Goal: Task Accomplishment & Management: Use online tool/utility

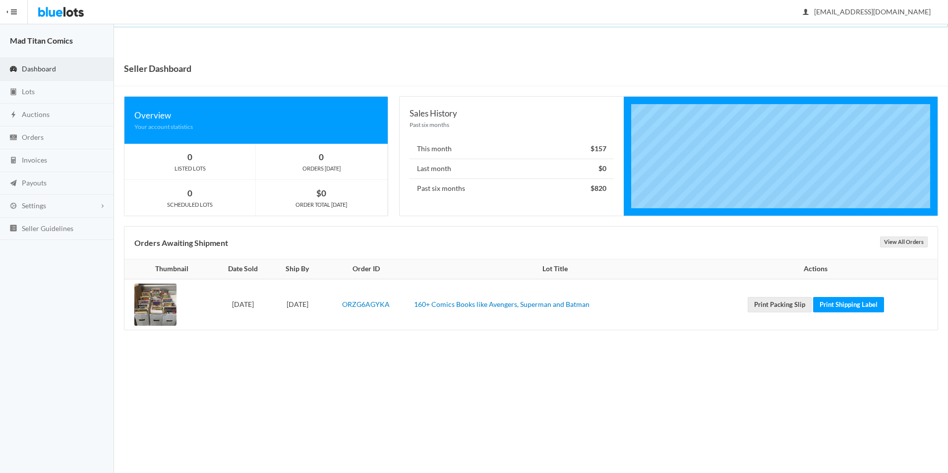
click at [37, 62] on link "Dashboard" at bounding box center [57, 69] width 114 height 23
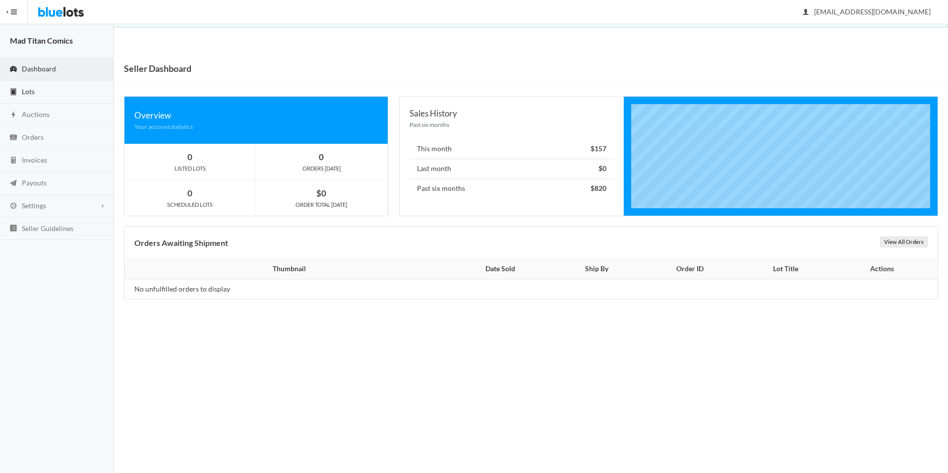
click at [40, 90] on link "Lots" at bounding box center [57, 92] width 114 height 23
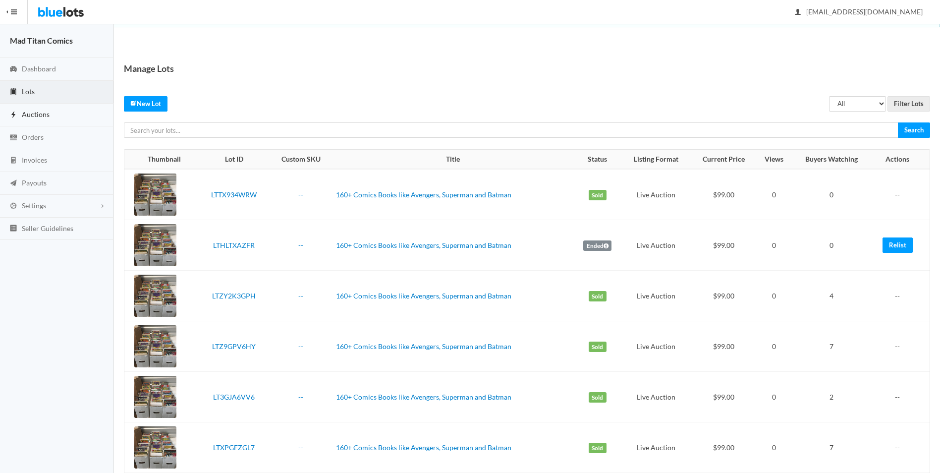
click at [43, 113] on span "Auctions" at bounding box center [36, 114] width 28 height 8
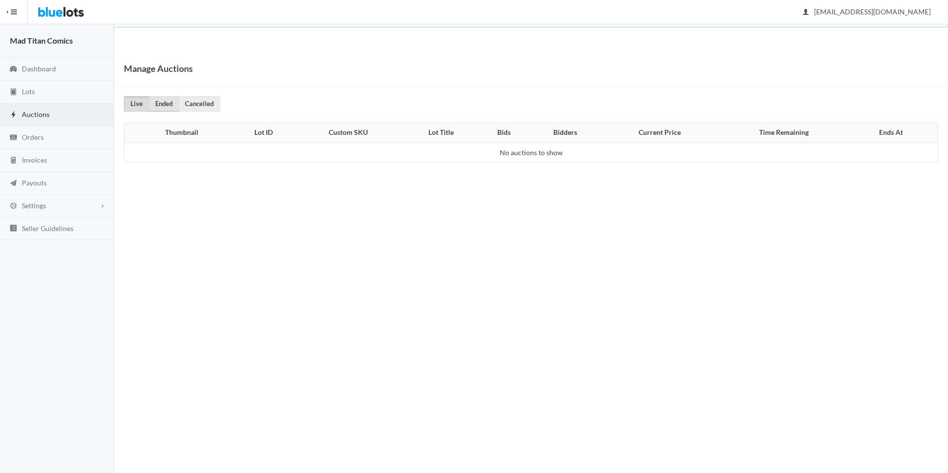
click at [157, 105] on link "Ended" at bounding box center [164, 103] width 30 height 15
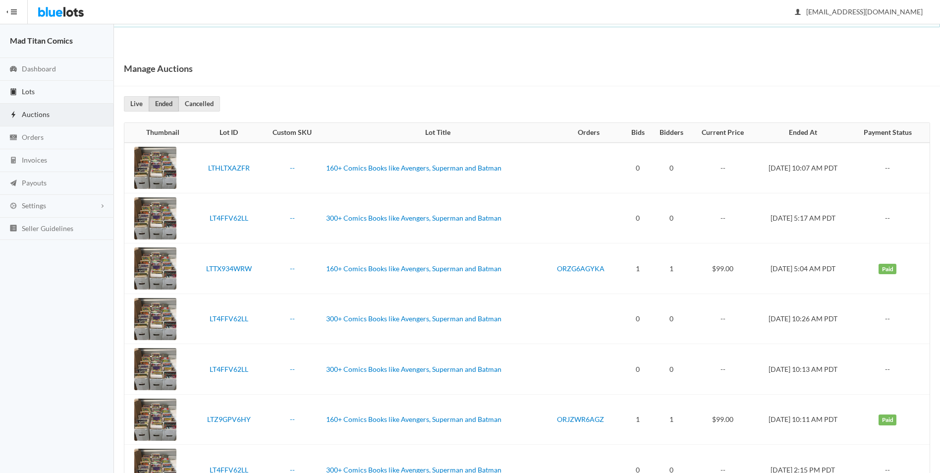
click at [27, 91] on span "Lots" at bounding box center [28, 91] width 13 height 8
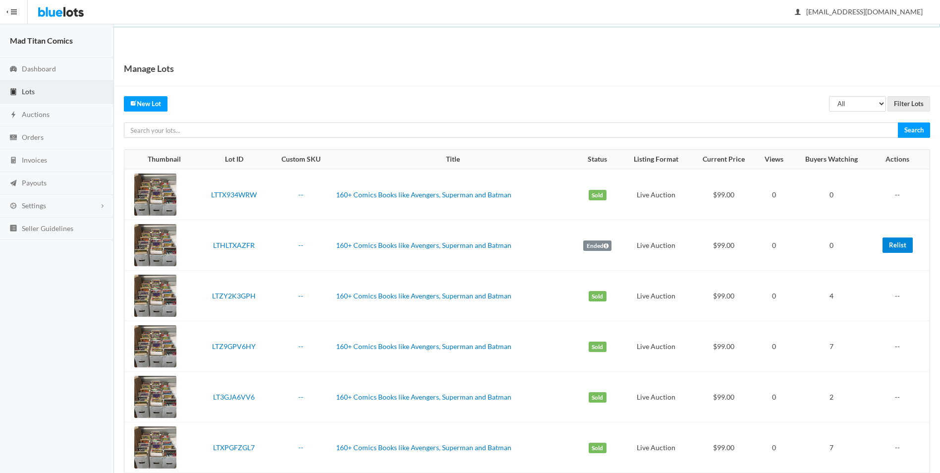
click at [889, 241] on link "Relist" at bounding box center [898, 244] width 30 height 15
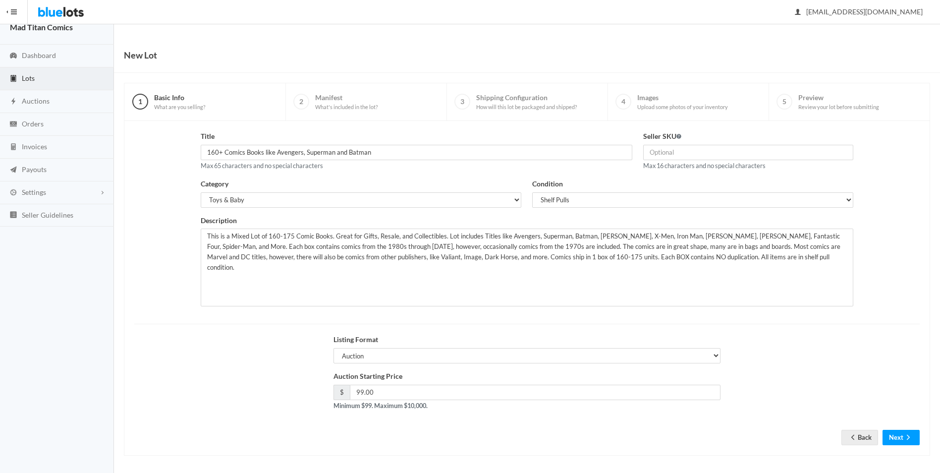
scroll to position [16, 0]
click at [900, 434] on button "Next" at bounding box center [901, 434] width 37 height 15
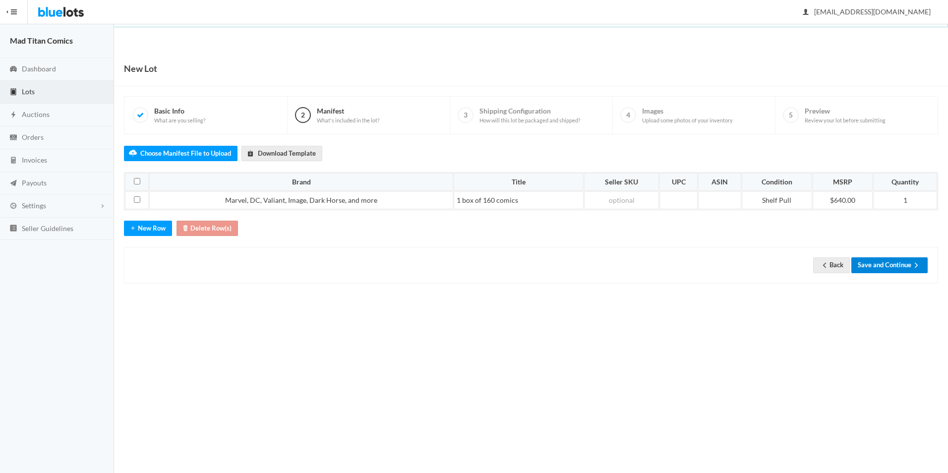
click at [907, 261] on button "Save and Continue" at bounding box center [889, 264] width 76 height 15
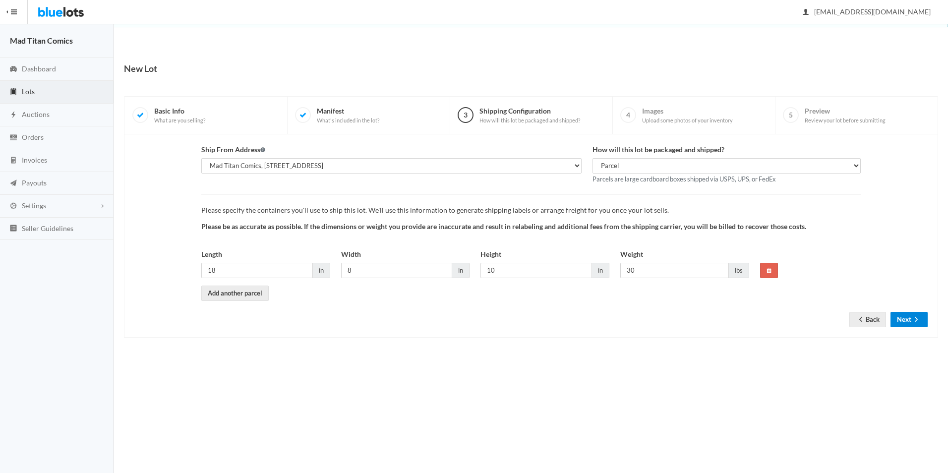
click at [908, 319] on button "Next" at bounding box center [908, 319] width 37 height 15
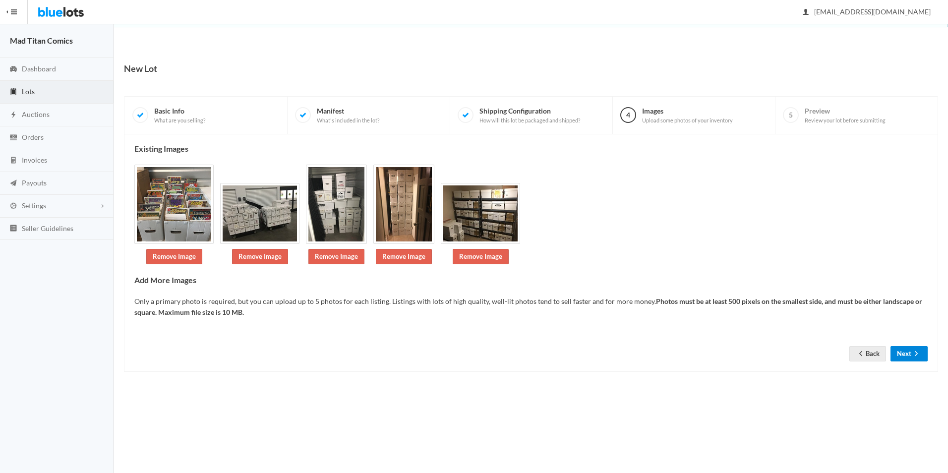
click at [905, 353] on button "Next" at bounding box center [908, 353] width 37 height 15
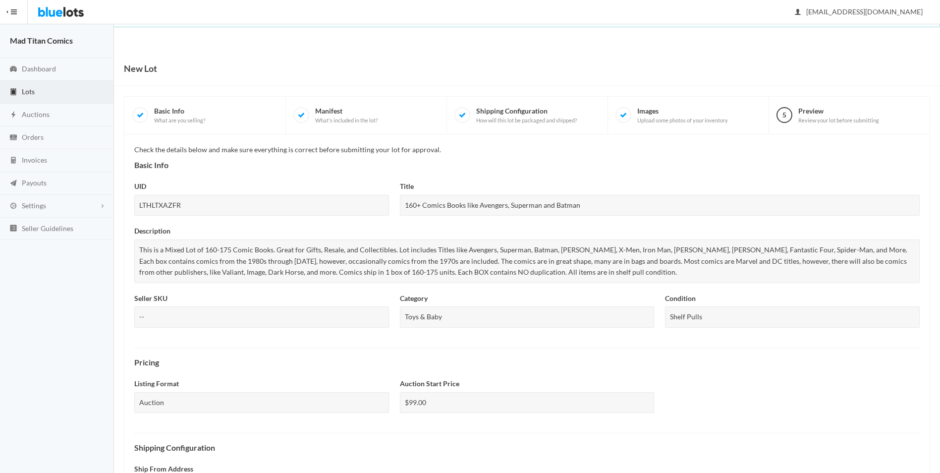
scroll to position [264, 0]
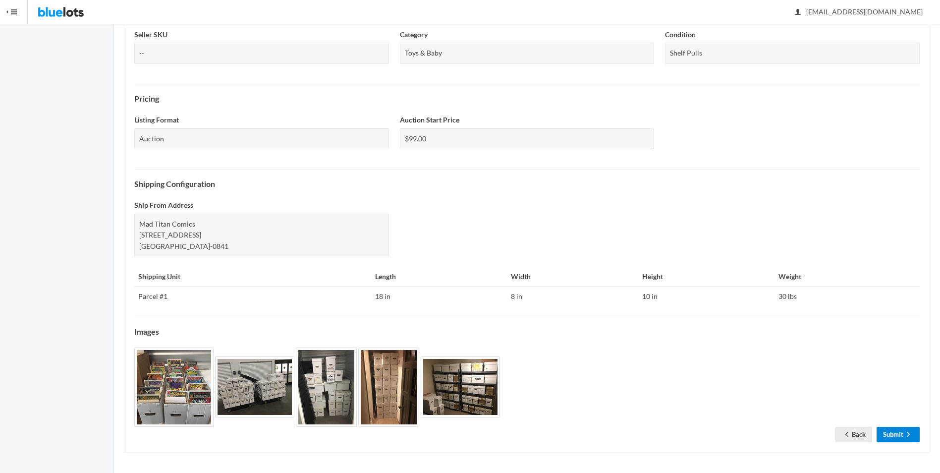
click at [902, 437] on link "Submit" at bounding box center [898, 434] width 43 height 15
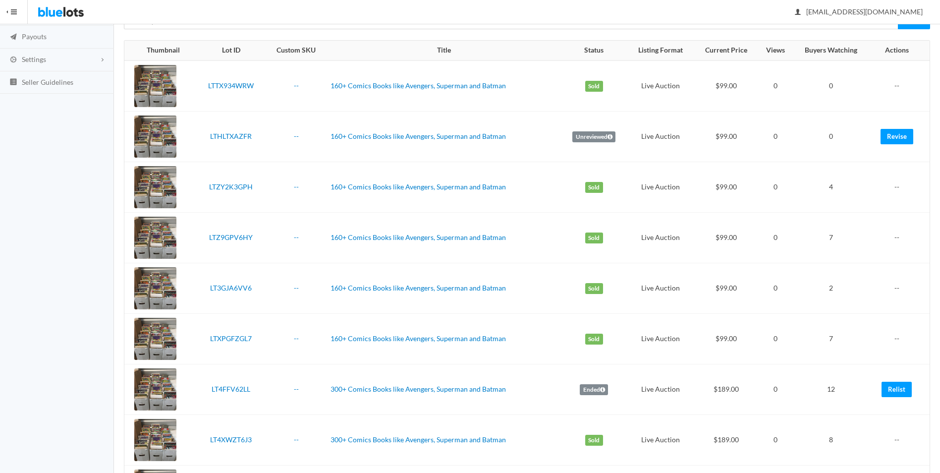
scroll to position [149, 0]
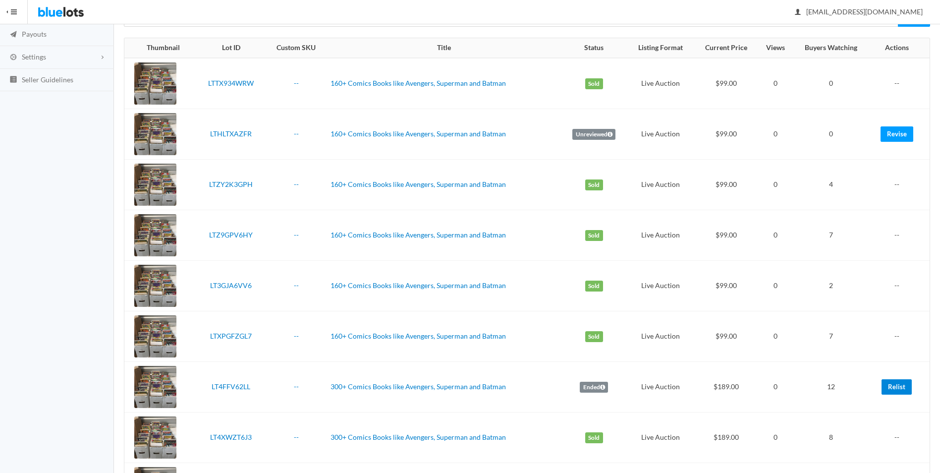
click at [907, 390] on link "Relist" at bounding box center [897, 386] width 30 height 15
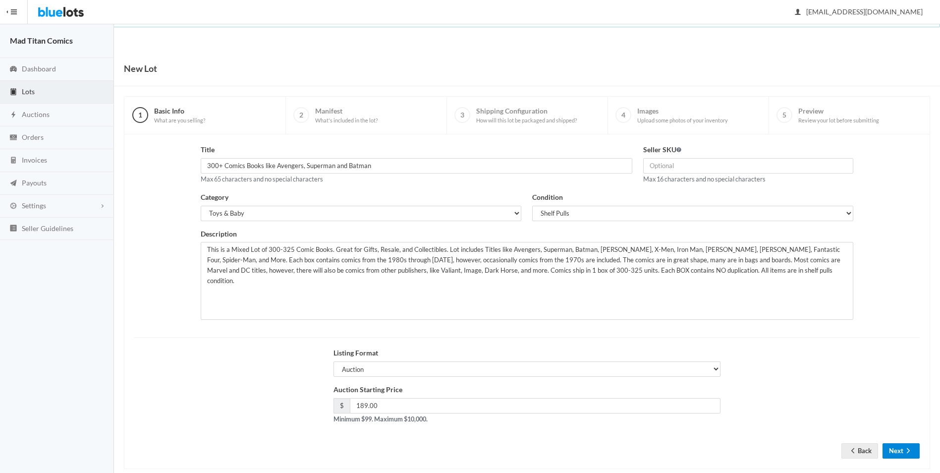
click at [909, 450] on icon "arrow forward" at bounding box center [908, 450] width 3 height 5
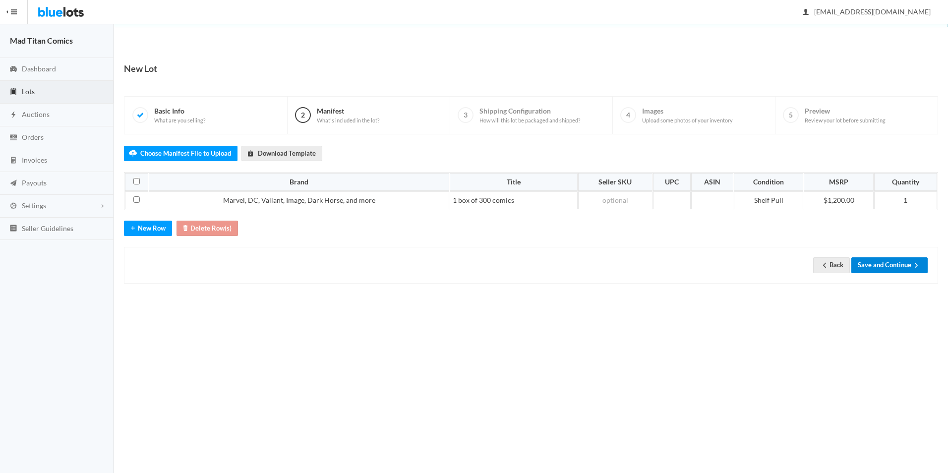
click at [892, 267] on button "Save and Continue" at bounding box center [889, 264] width 76 height 15
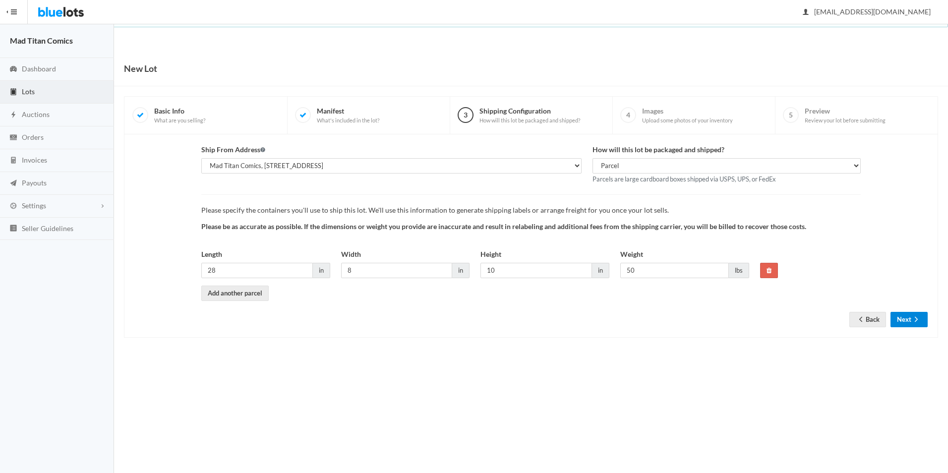
click at [907, 321] on button "Next" at bounding box center [908, 319] width 37 height 15
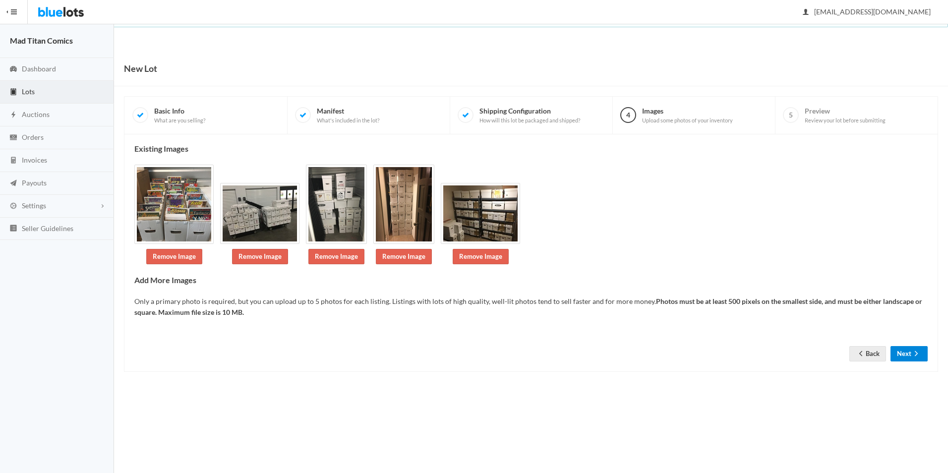
click at [903, 353] on button "Next" at bounding box center [908, 353] width 37 height 15
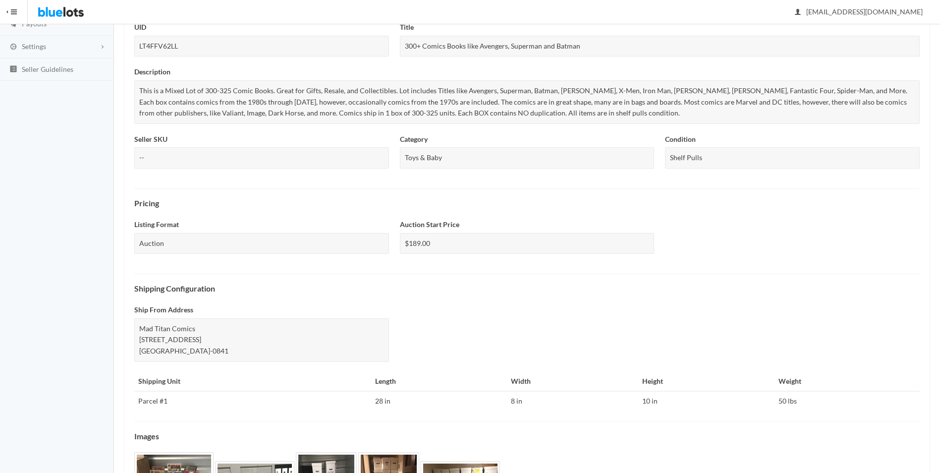
scroll to position [264, 0]
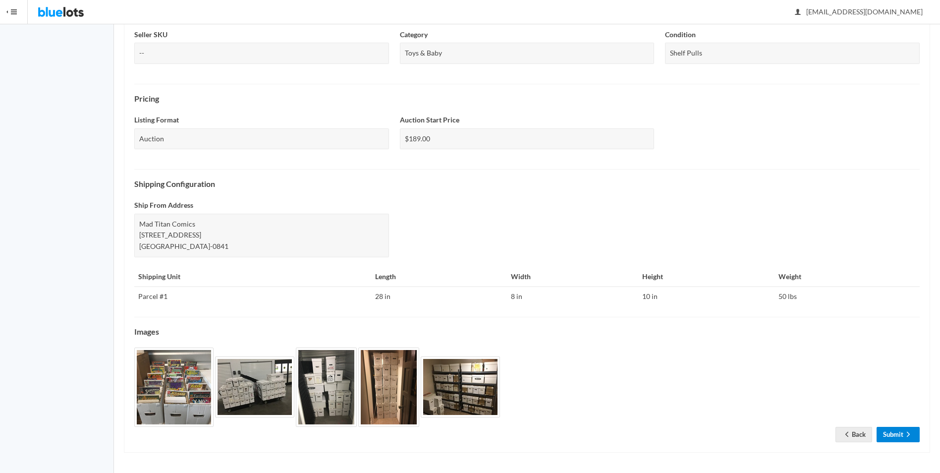
click at [894, 437] on link "Submit" at bounding box center [898, 434] width 43 height 15
